Goal: Check status: Check status

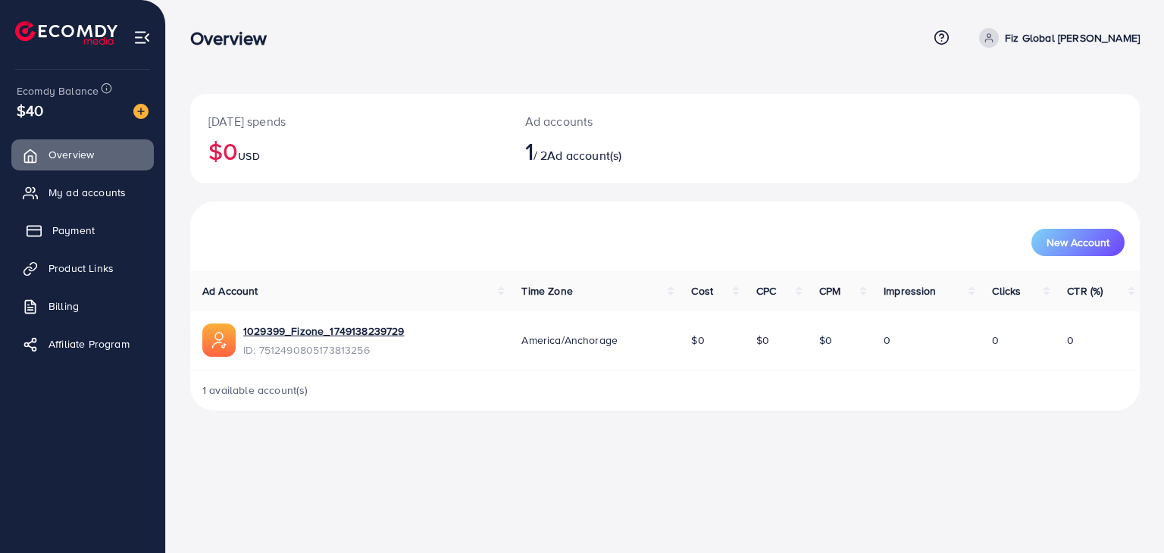
click at [135, 231] on link "Payment" at bounding box center [82, 230] width 142 height 30
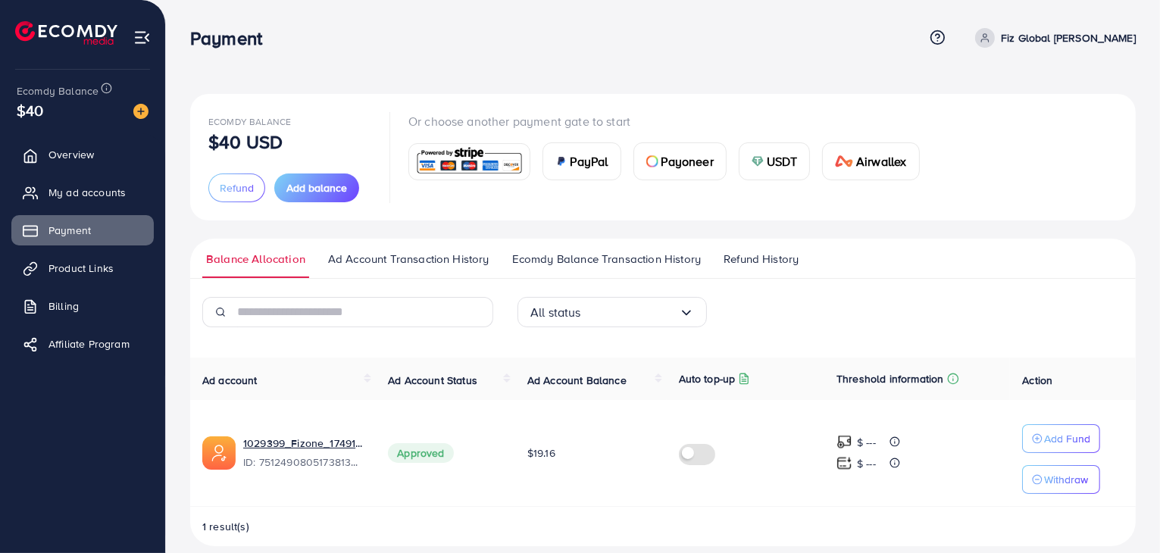
click at [603, 255] on span "Ecomdy Balance Transaction History" at bounding box center [606, 259] width 189 height 17
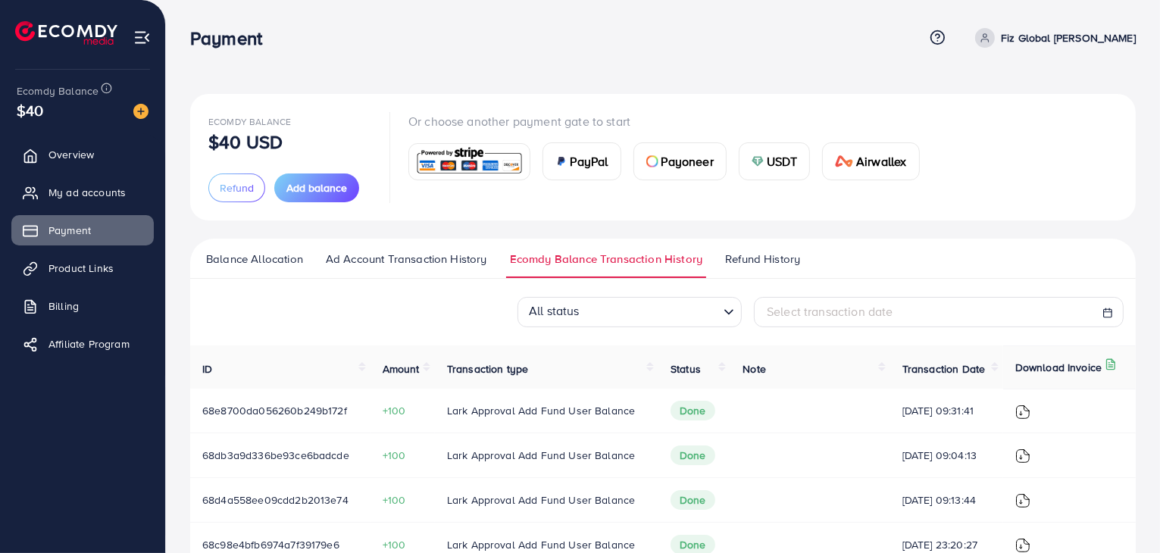
click at [461, 264] on span "Ad Account Transaction History" at bounding box center [406, 259] width 161 height 17
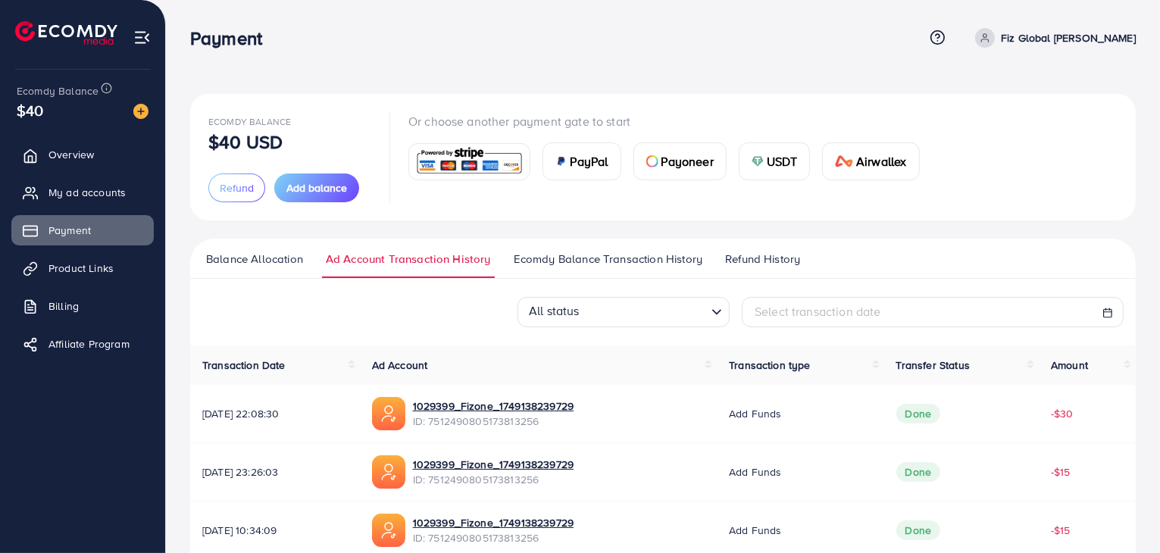
click at [215, 251] on span "Balance Allocation" at bounding box center [254, 259] width 97 height 17
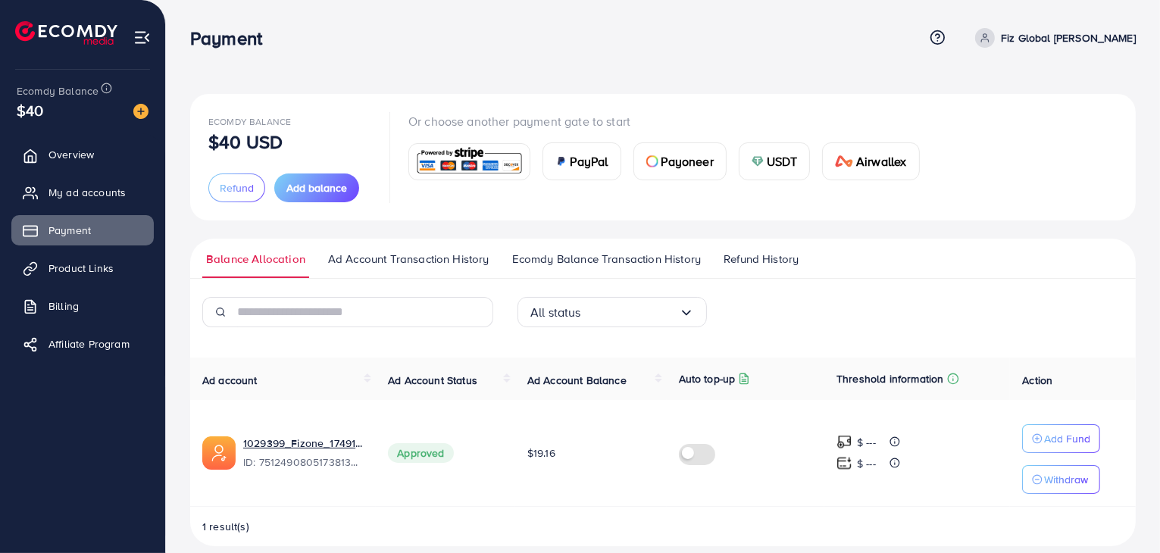
click at [747, 249] on ul "Balance Allocation Ad Account Transaction History Ecomdy Balance Transaction Hi…" at bounding box center [663, 259] width 946 height 40
click at [667, 265] on span "Ecomdy Balance Transaction History" at bounding box center [606, 259] width 189 height 17
